Goal: Task Accomplishment & Management: Use online tool/utility

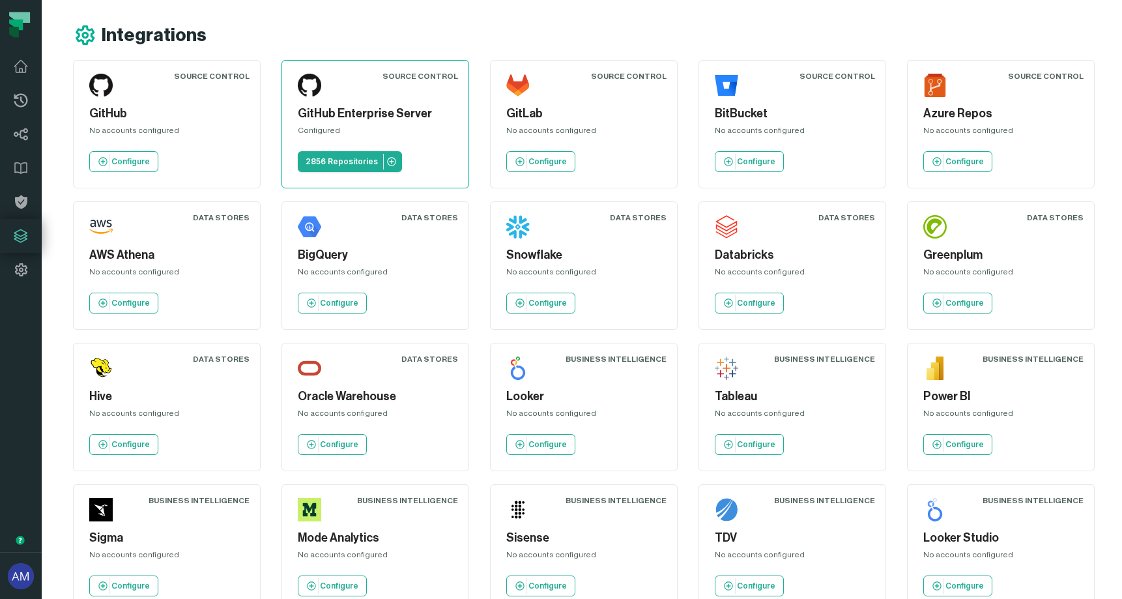
click at [398, 128] on div "Configured" at bounding box center [375, 133] width 155 height 16
click at [336, 158] on p "2856 Repositories" at bounding box center [342, 161] width 72 height 10
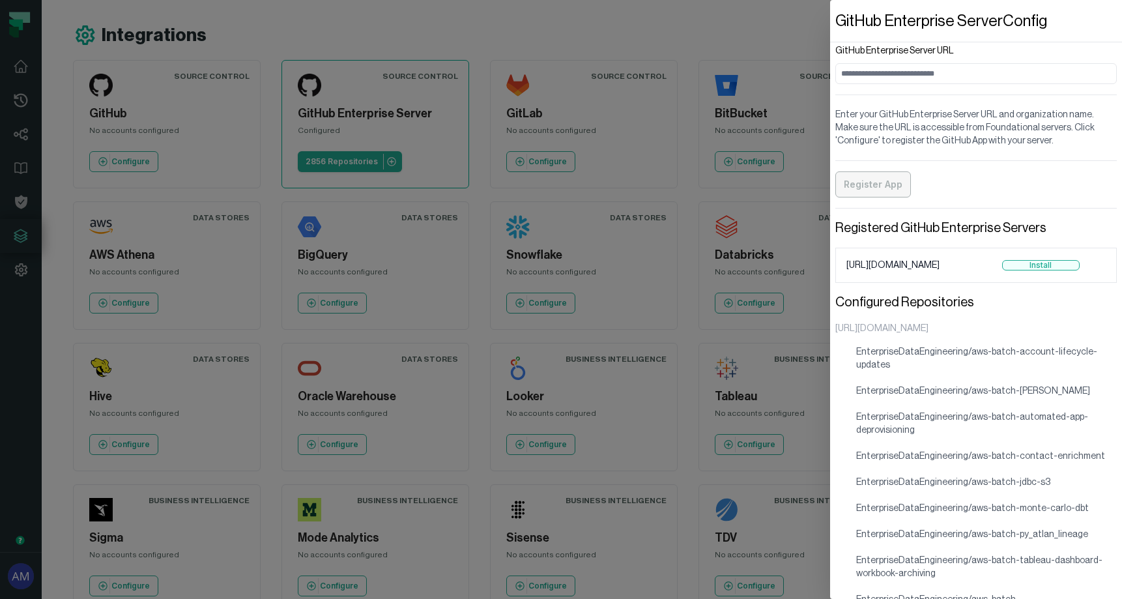
click at [1039, 265] on button "Install" at bounding box center [1041, 265] width 78 height 10
click at [935, 264] on span "[URL][DOMAIN_NAME]" at bounding box center [911, 265] width 130 height 13
click at [912, 81] on input "GitHub Enterprise Server URL" at bounding box center [975, 73] width 281 height 21
click at [1039, 263] on button "Install" at bounding box center [1041, 265] width 78 height 10
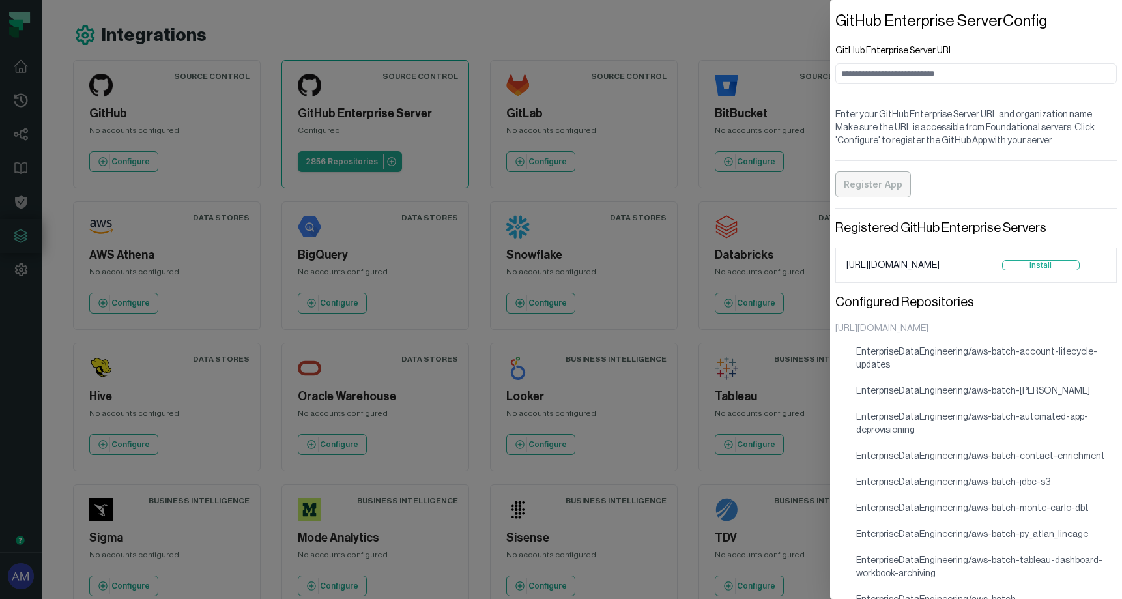
click at [830, 50] on dialog "GitHub Enterprise Server Config GitHub Enterprise Server URL Enter your GitHub …" at bounding box center [976, 299] width 292 height 599
click at [830, 51] on dialog "GitHub Enterprise Server Config GitHub Enterprise Server URL Enter your GitHub …" at bounding box center [976, 299] width 292 height 599
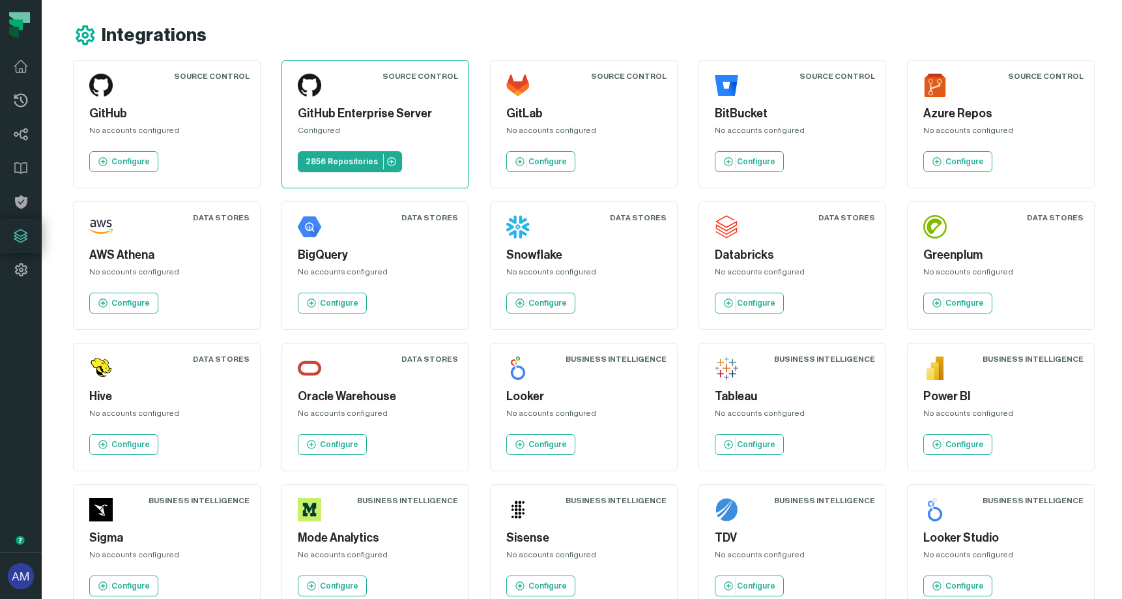
click at [392, 89] on div "GitHub Enterprise Server Configured 2856 Repositories" at bounding box center [375, 124] width 165 height 106
